Goal: Task Accomplishment & Management: Complete application form

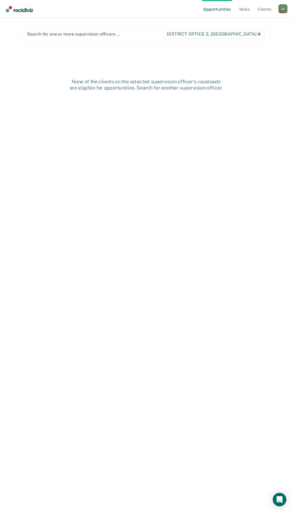
click at [279, 8] on div "L E" at bounding box center [282, 8] width 9 height 9
click at [242, 36] on link "Go to PSI Case Dashboard" at bounding box center [254, 35] width 47 height 5
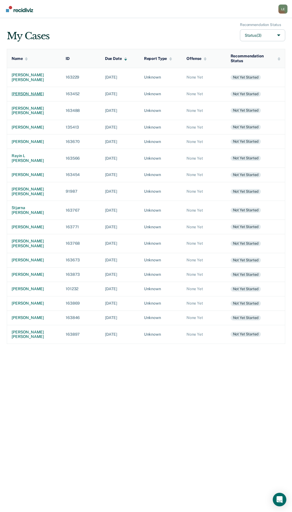
click at [20, 95] on div "[PERSON_NAME]" at bounding box center [34, 94] width 45 height 5
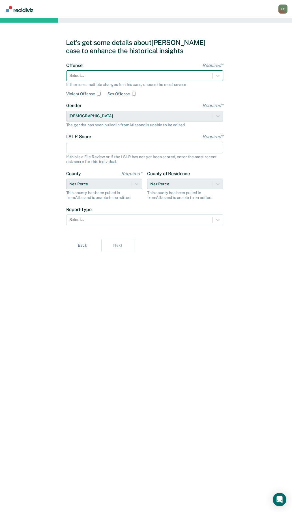
click at [91, 77] on div at bounding box center [139, 76] width 140 height 6
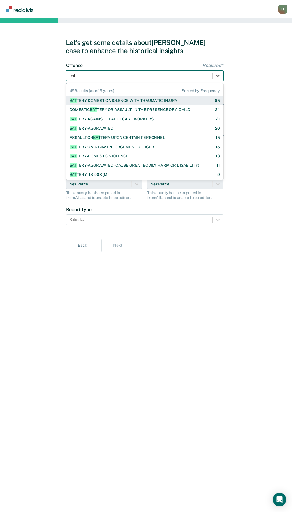
type input "batt"
click at [127, 102] on div "BATT ERY-DOMESTIC VIOLENCE WITH TRAUMATIC INJURY" at bounding box center [124, 100] width 108 height 5
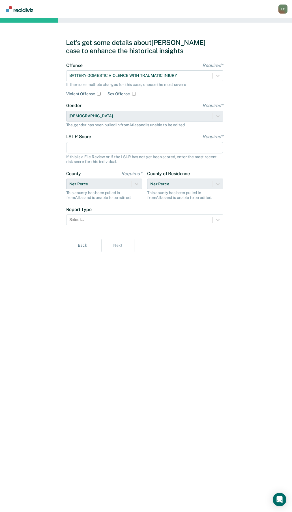
click at [104, 148] on input "LSI-R Score Required*" at bounding box center [144, 148] width 157 height 12
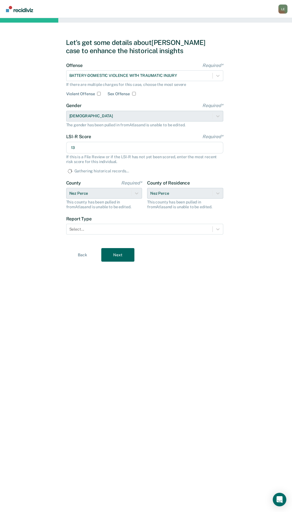
type input "13"
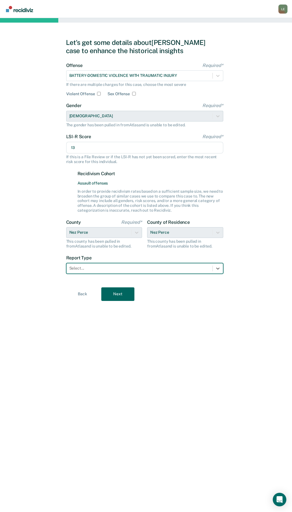
click at [91, 267] on div at bounding box center [139, 268] width 140 height 6
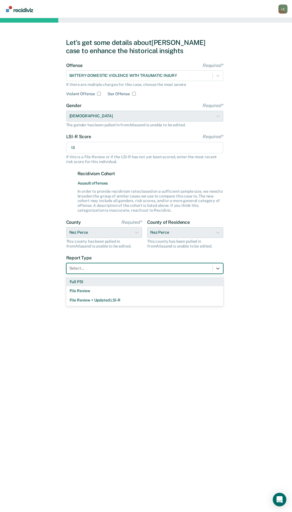
click at [90, 282] on div "Full PSI" at bounding box center [144, 281] width 157 height 9
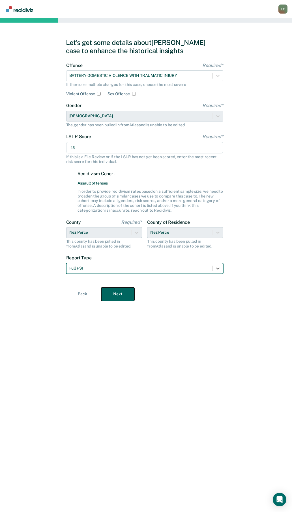
click at [123, 297] on button "Next" at bounding box center [117, 295] width 33 height 14
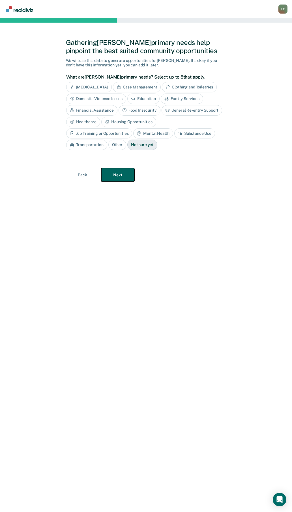
click at [125, 176] on button "Next" at bounding box center [117, 175] width 33 height 14
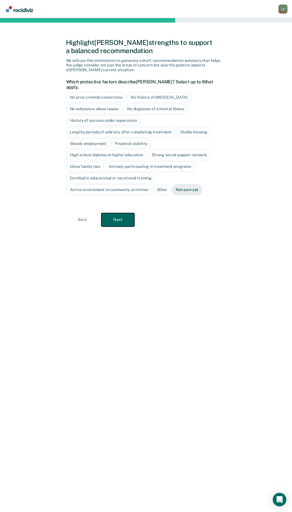
click at [123, 214] on button "Next" at bounding box center [117, 220] width 33 height 14
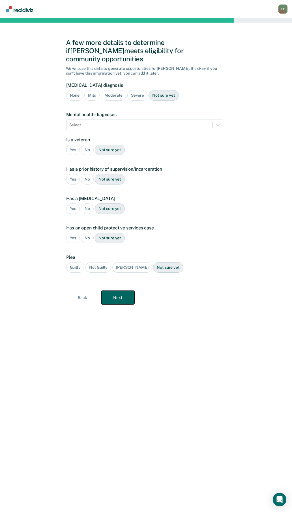
click at [124, 291] on button "Next" at bounding box center [117, 298] width 33 height 14
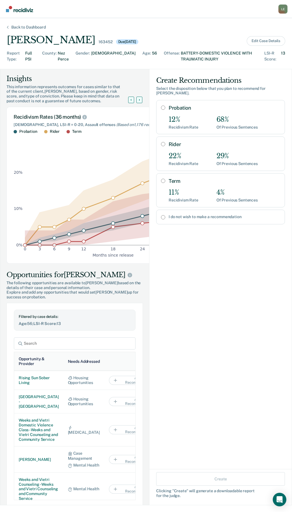
click at [161, 105] on input "Probation" at bounding box center [163, 107] width 4 height 5
radio input "true"
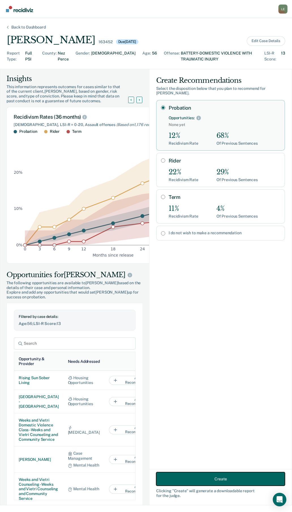
click at [195, 478] on button "Create" at bounding box center [220, 479] width 129 height 14
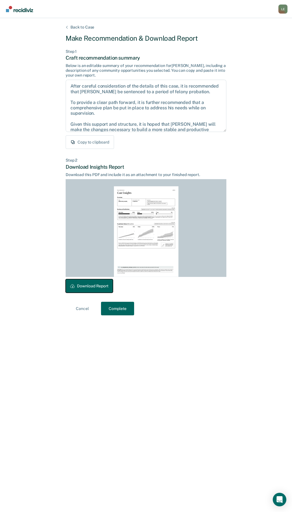
click at [89, 287] on button "Download Report" at bounding box center [89, 286] width 47 height 14
drag, startPoint x: 116, startPoint y: 307, endPoint x: 93, endPoint y: 310, distance: 22.9
click at [116, 307] on button "Complete" at bounding box center [117, 309] width 33 height 14
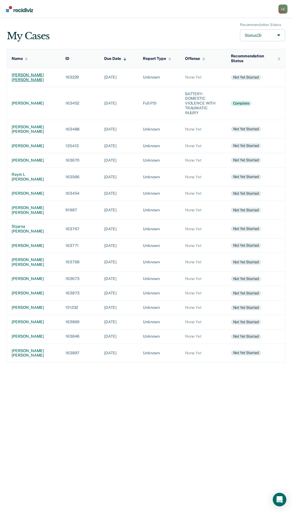
click at [25, 76] on div "[PERSON_NAME] [PERSON_NAME]" at bounding box center [34, 78] width 45 height 10
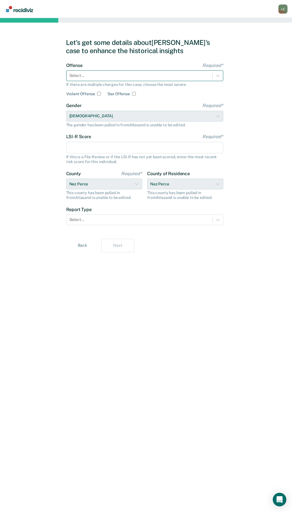
click at [83, 78] on div at bounding box center [139, 76] width 140 height 6
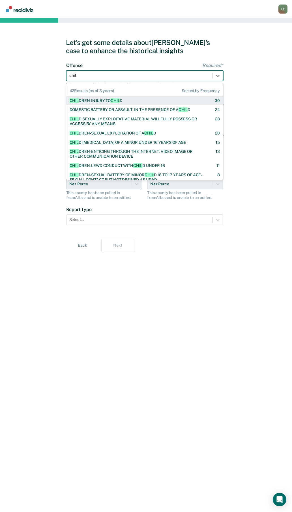
type input "child"
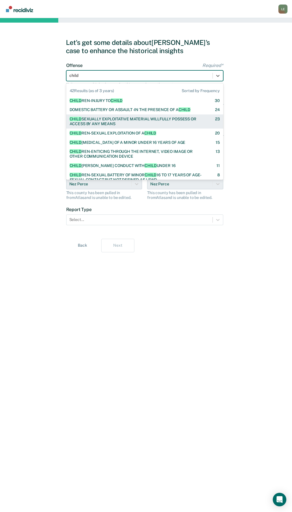
click at [104, 121] on div "CHILD SEXUALLY EXPLOITATIVE MATERIAL WILLFULLY POSSESS OR ACCESS BY ANY MEANS" at bounding box center [137, 122] width 135 height 10
checkbox input "true"
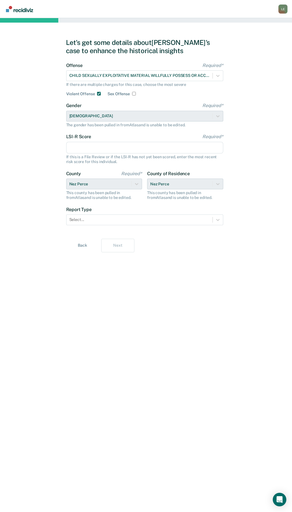
click at [100, 150] on input "LSI-R Score Required*" at bounding box center [144, 148] width 157 height 12
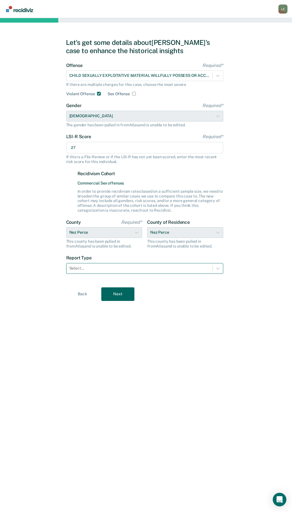
type input "27"
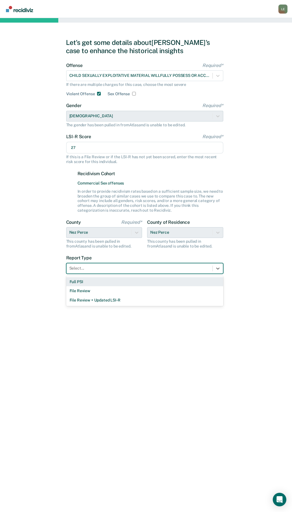
click at [109, 271] on div at bounding box center [139, 268] width 140 height 6
click at [100, 281] on div "Full PSI" at bounding box center [144, 281] width 157 height 9
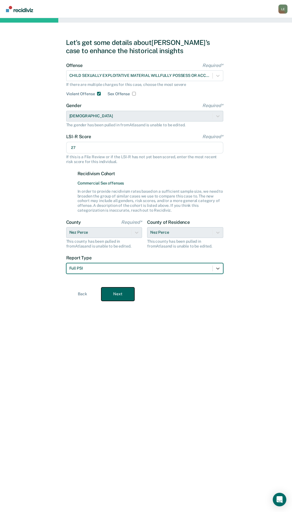
click at [124, 297] on button "Next" at bounding box center [117, 295] width 33 height 14
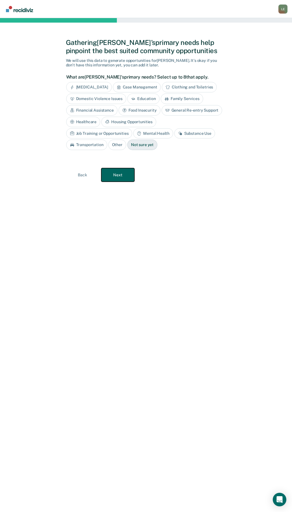
click at [124, 178] on button "Next" at bounding box center [117, 175] width 33 height 14
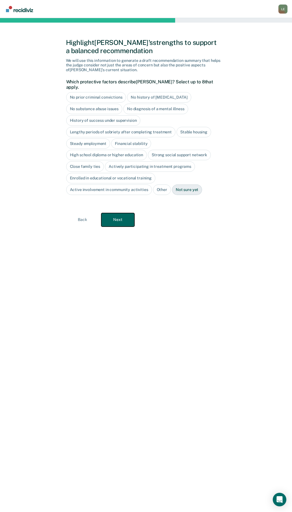
click at [122, 215] on button "Next" at bounding box center [117, 220] width 33 height 14
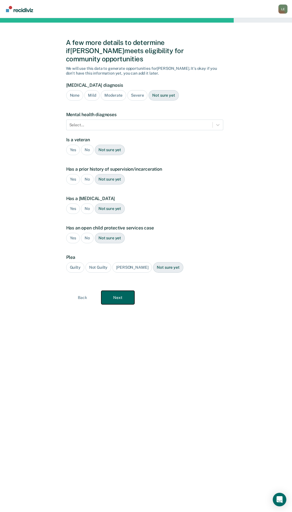
click at [123, 291] on button "Next" at bounding box center [117, 298] width 33 height 14
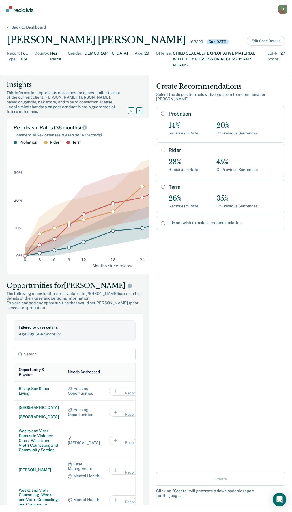
click at [161, 148] on input "Rider" at bounding box center [163, 150] width 4 height 5
radio input "true"
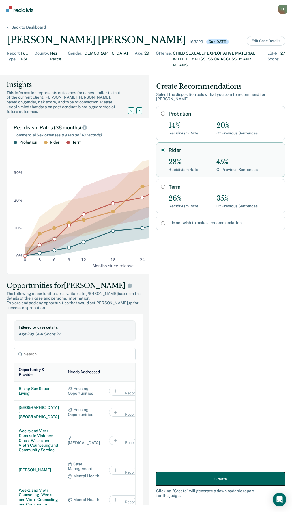
click at [228, 480] on button "Create" at bounding box center [220, 479] width 129 height 14
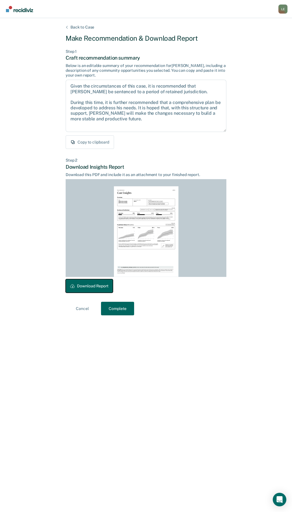
click at [97, 283] on button "Download Report" at bounding box center [89, 286] width 47 height 14
click at [123, 308] on button "Complete" at bounding box center [117, 309] width 33 height 14
